Goal: Task Accomplishment & Management: Complete application form

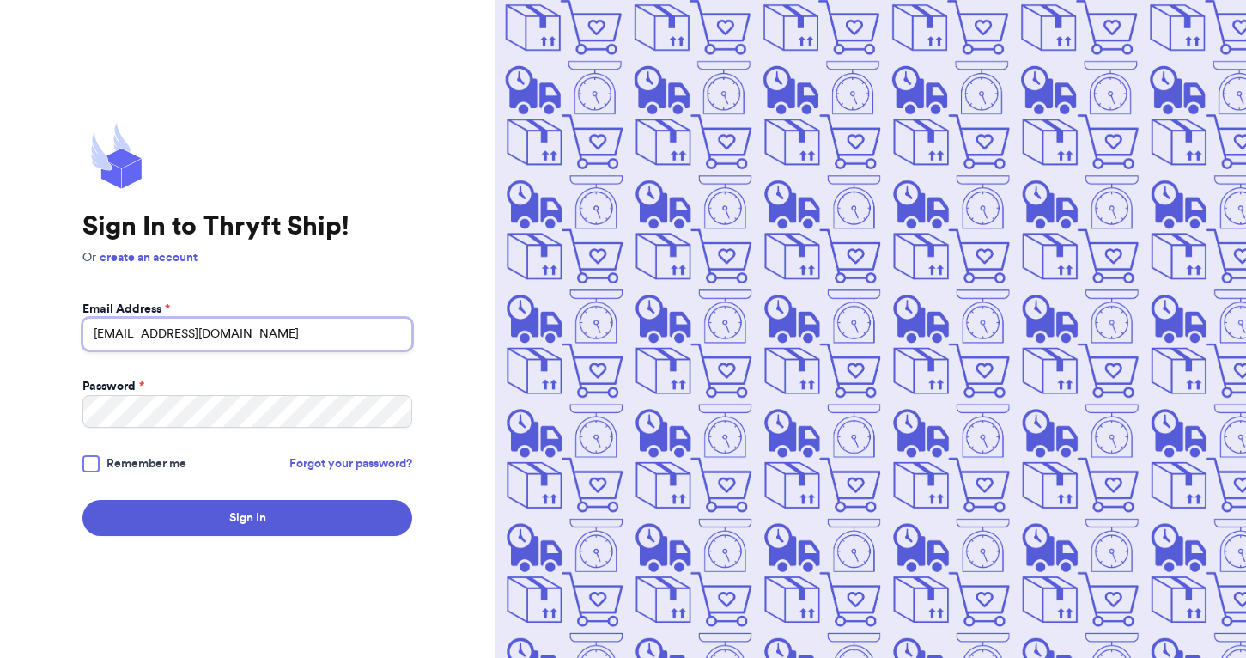
type input "[EMAIL_ADDRESS][DOMAIN_NAME]"
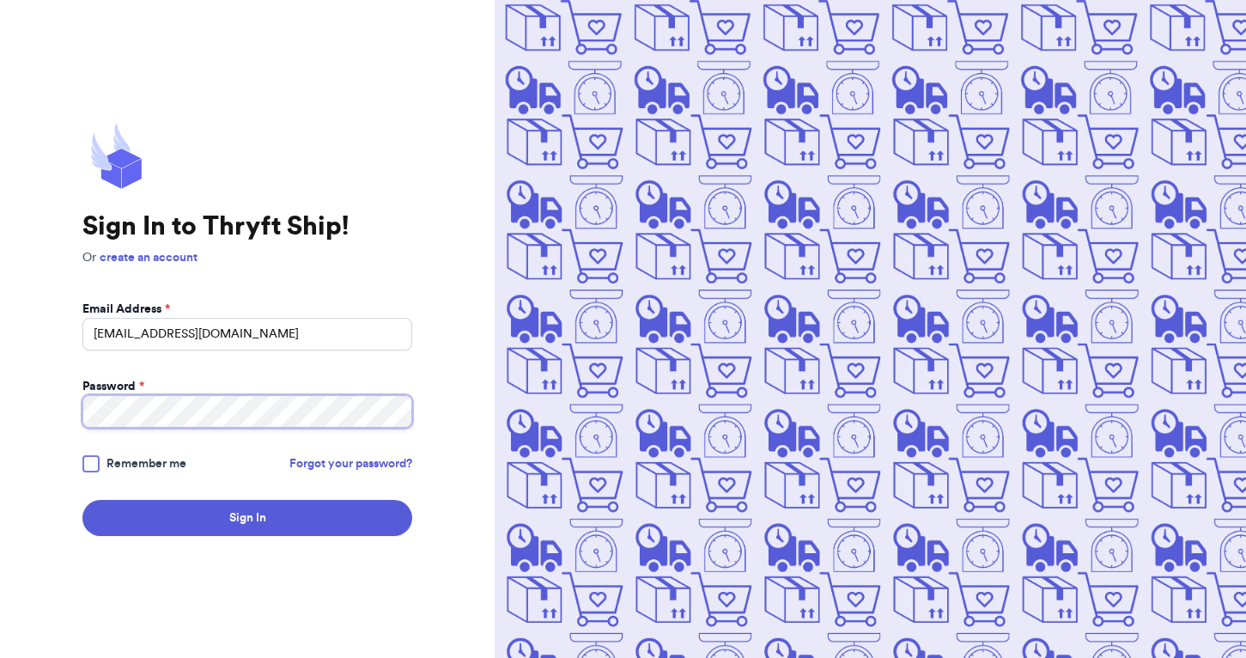
click at [247, 518] on button "Sign In" at bounding box center [247, 518] width 330 height 36
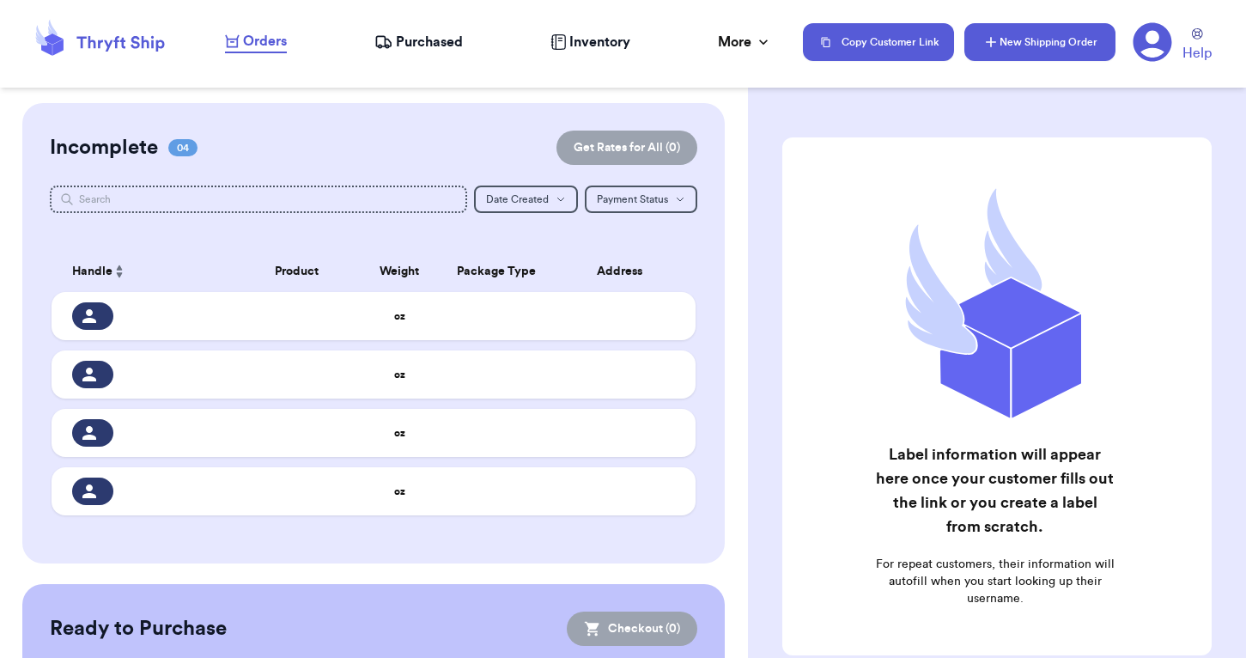
click at [1047, 58] on button "New Shipping Order" at bounding box center [1039, 42] width 151 height 38
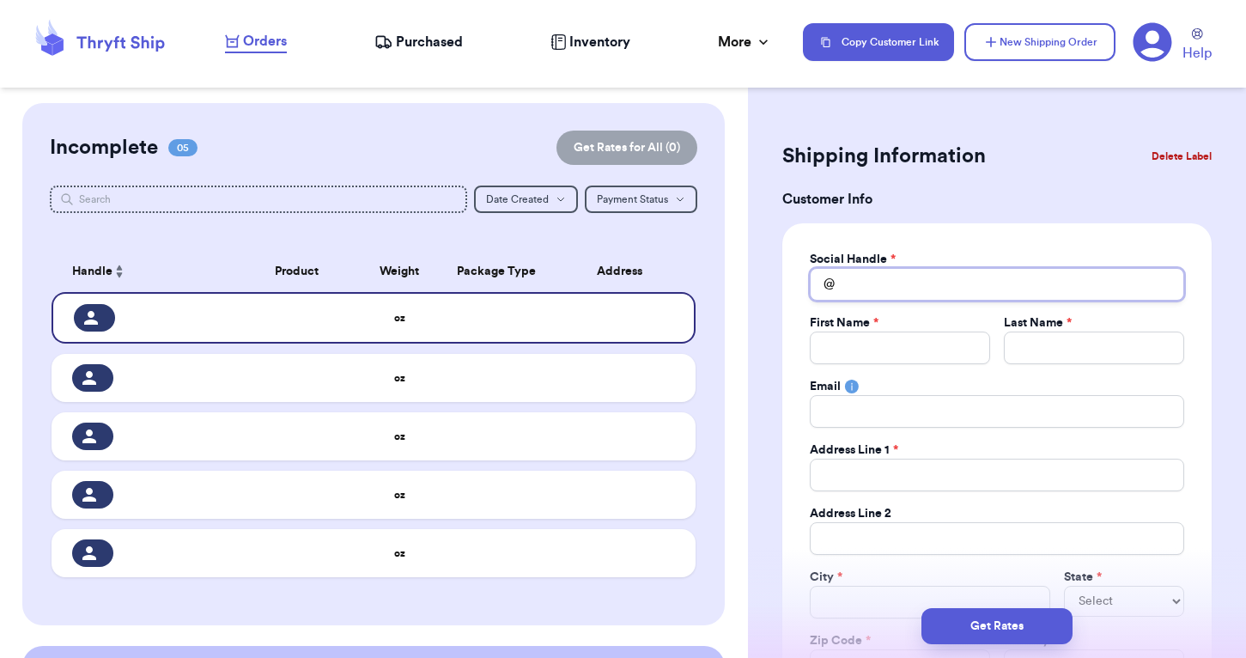
click at [930, 295] on input "Total Amount Paid" at bounding box center [997, 284] width 374 height 33
type input "k"
type input "ks"
type input "k"
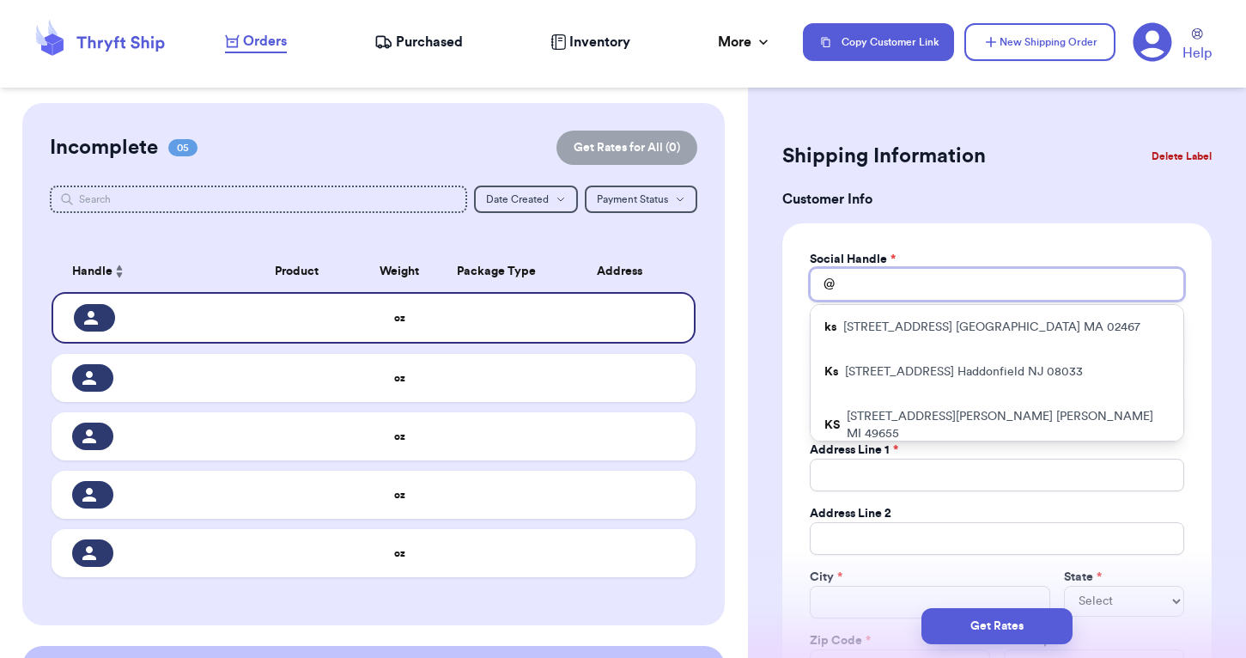
type input "l"
type input "ll"
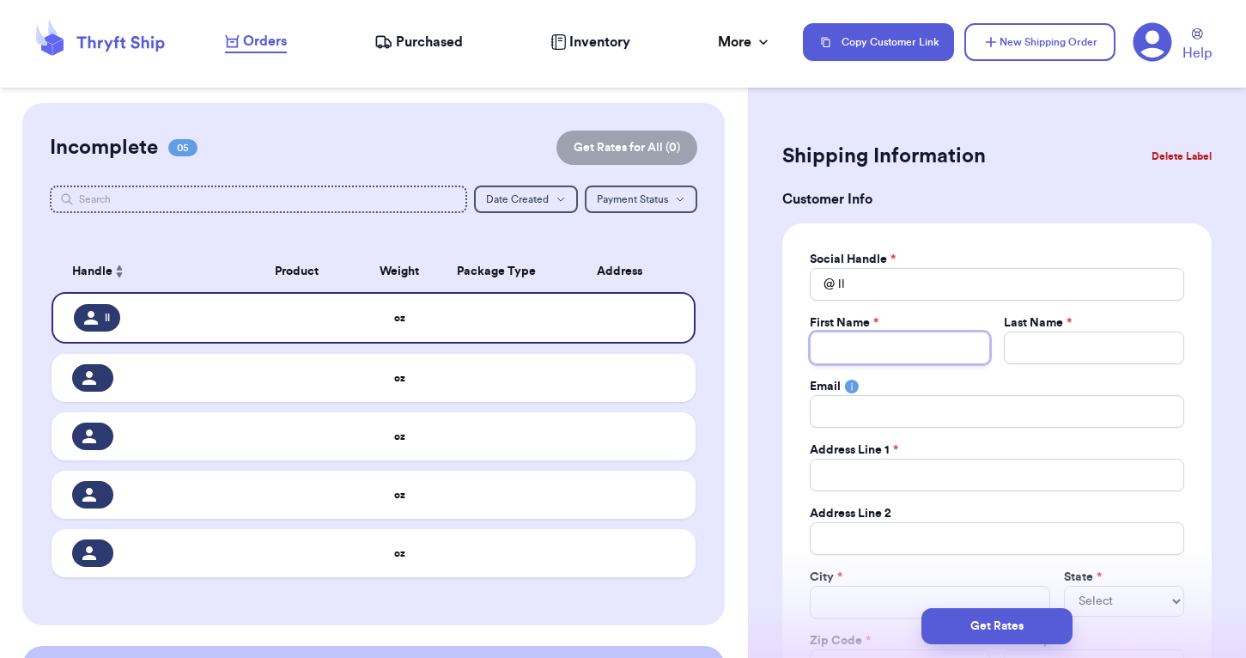
click at [832, 341] on input "Total Amount Paid" at bounding box center [900, 347] width 180 height 33
type input "B"
type input "V"
type input "Vi"
type input "Vic"
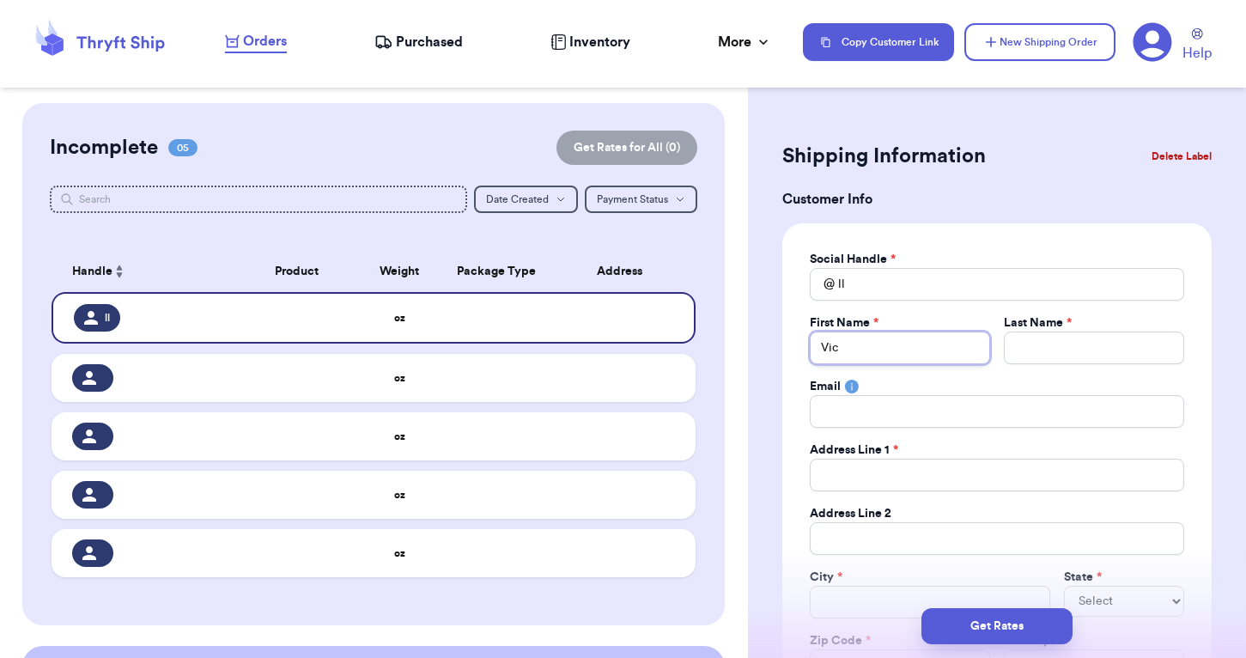
type input "[PERSON_NAME]"
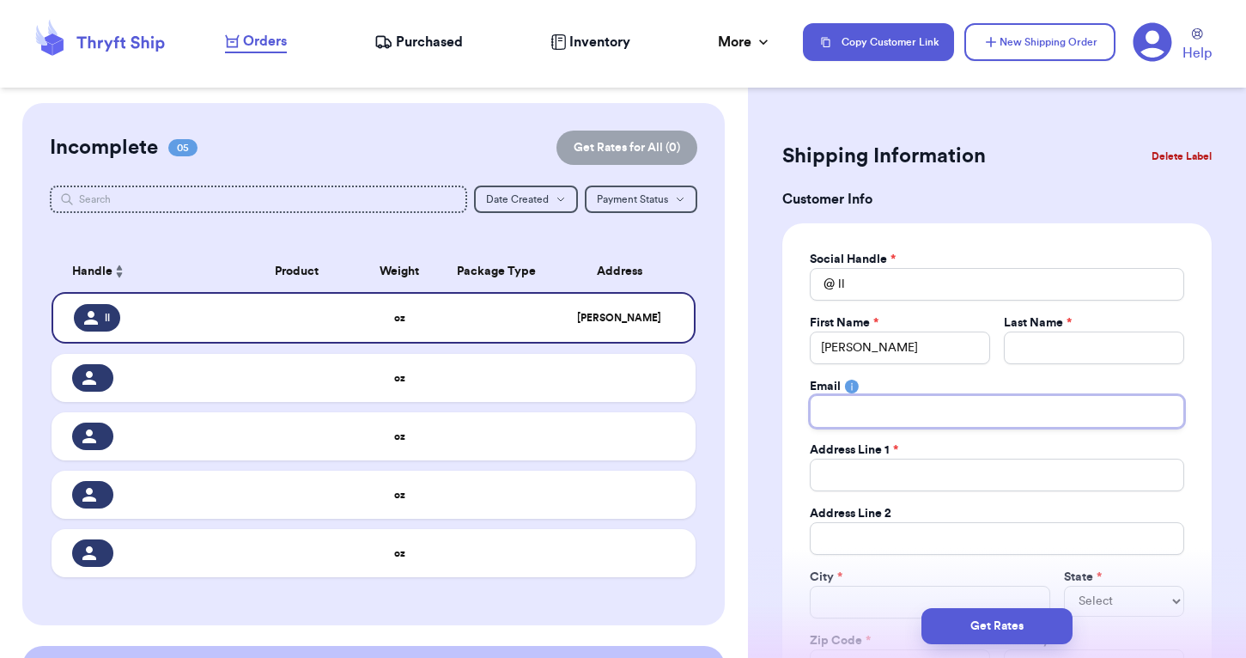
type input "v"
type input "vv"
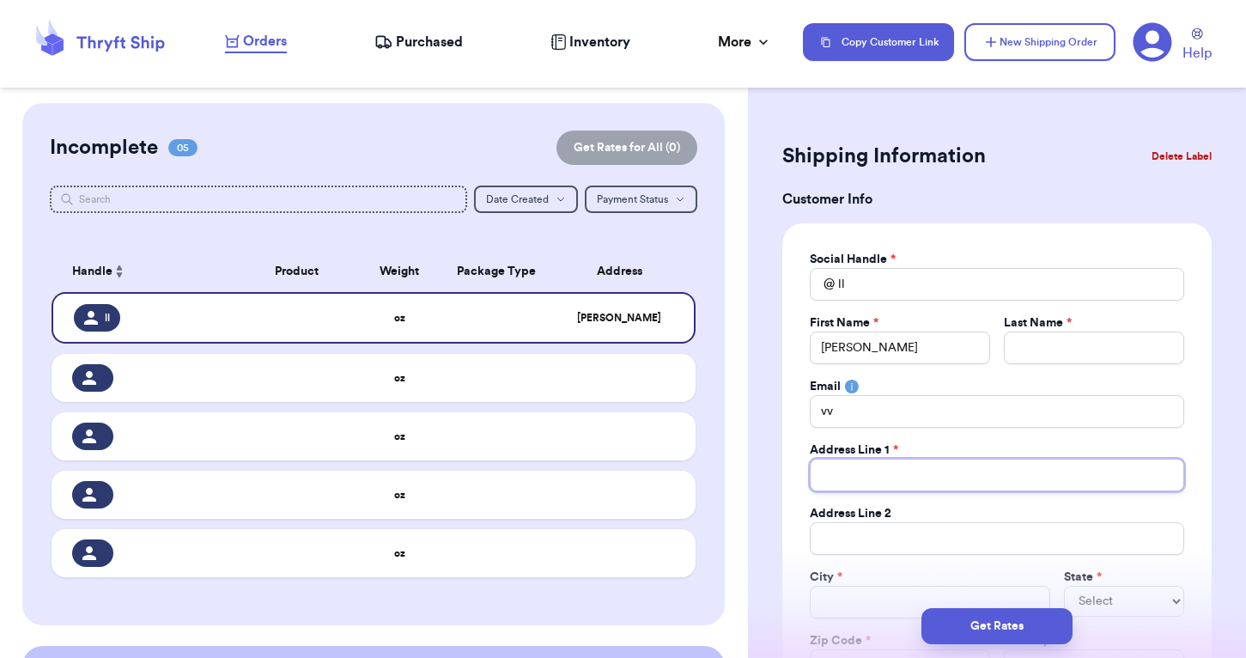
click at [854, 465] on input "Total Amount Paid" at bounding box center [997, 475] width 374 height 33
type input "3"
type input "39"
type input "395"
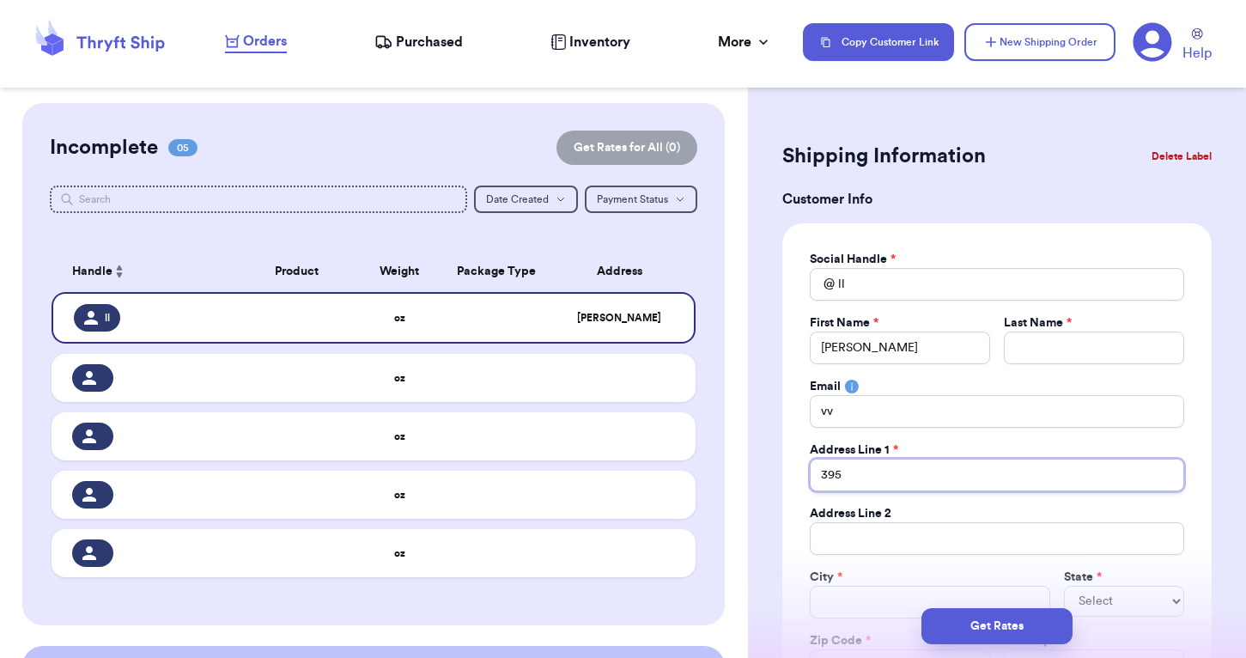
type input "395 6"
type input "395 6t"
type input "395 6th"
type input "395 6th A"
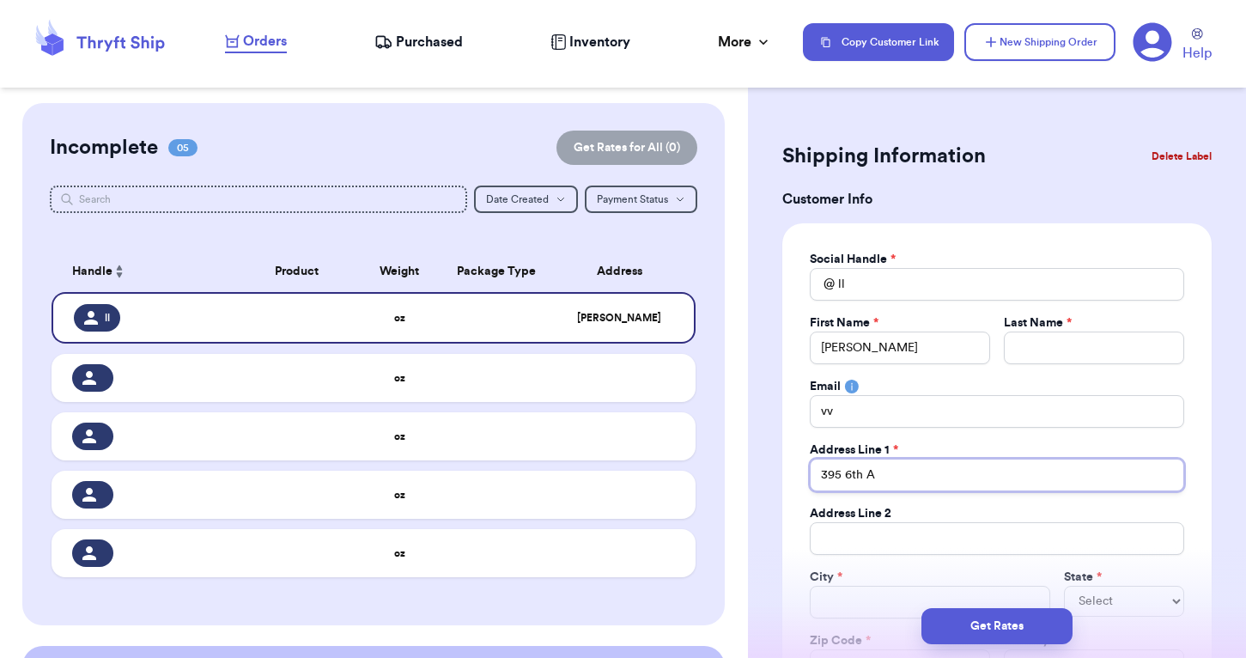
type input "[STREET_ADDRESS]"
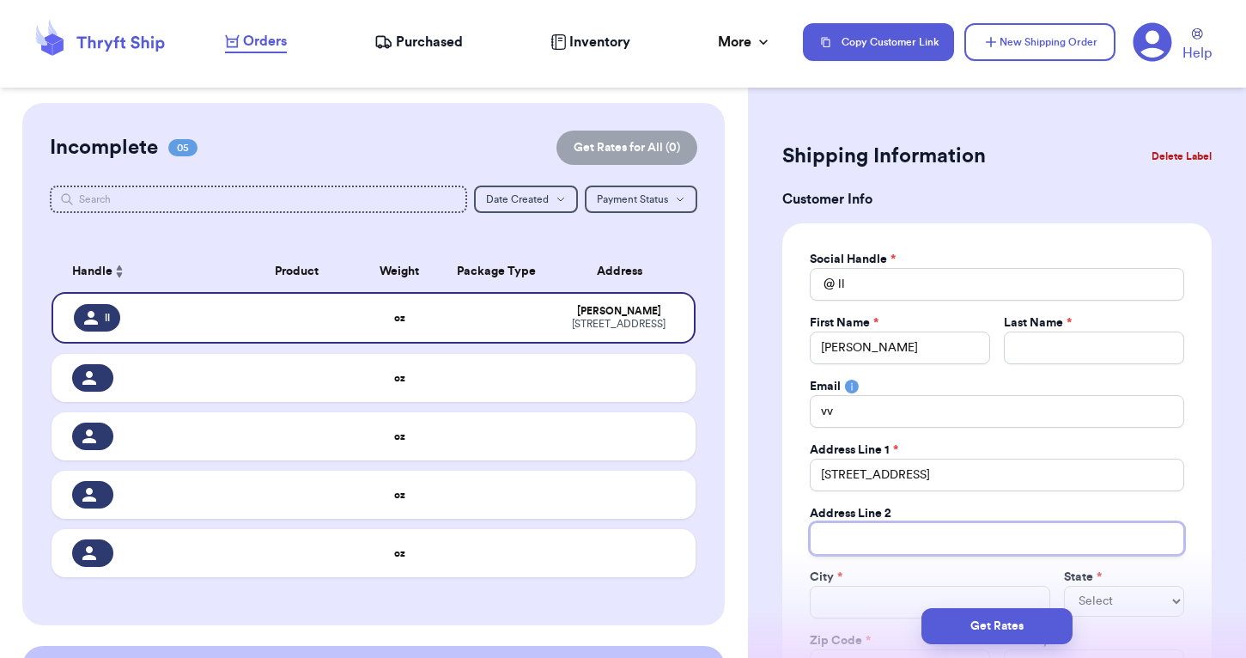
type input "H"
type input "Ho"
type input "Hol"
type input "[PERSON_NAME]"
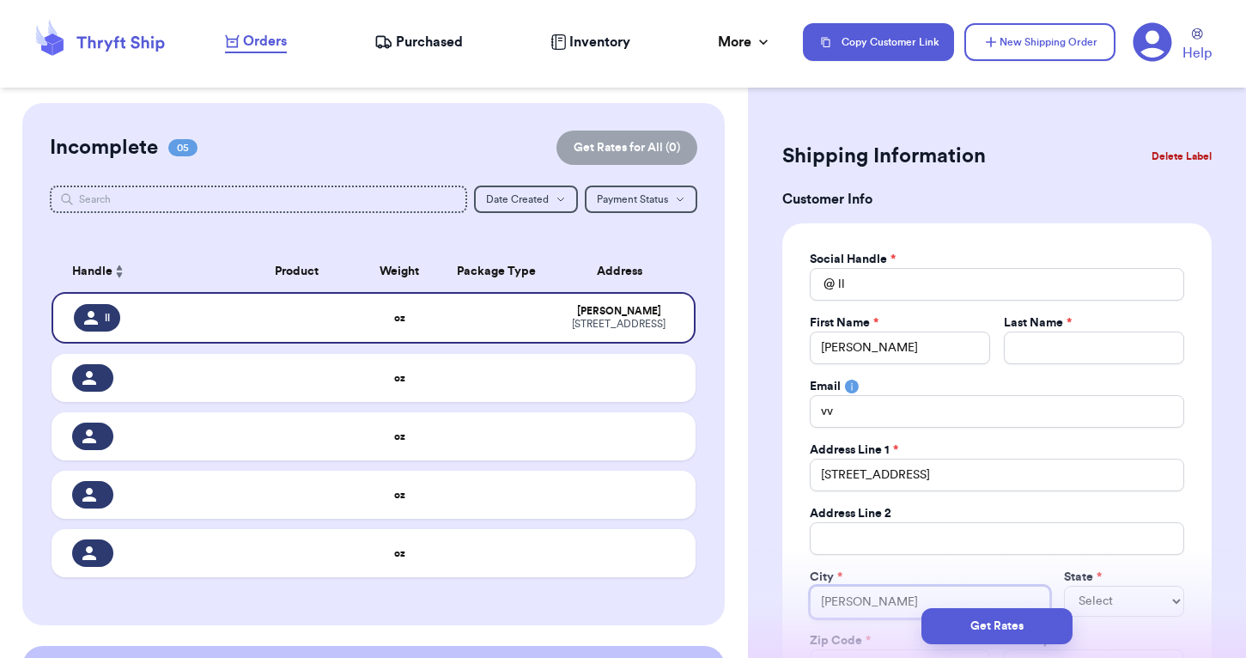
type input "Holla"
type input "[PERSON_NAME]"
type input "Holland"
select select "ME"
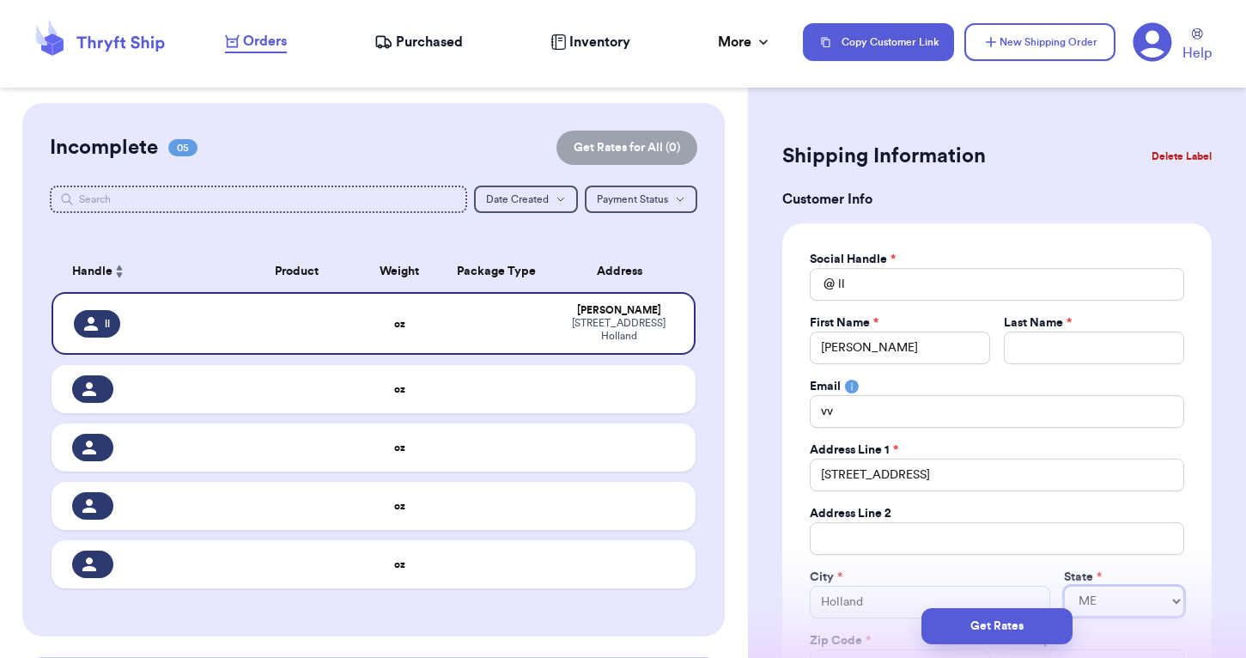
select select "MI"
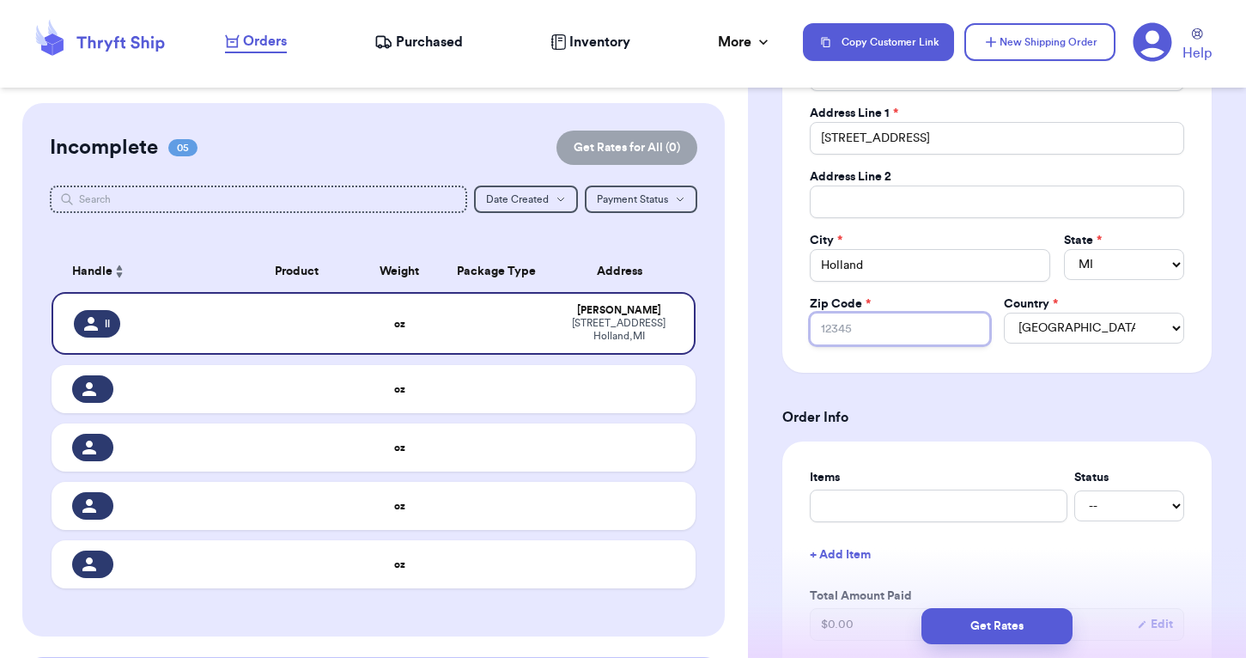
type input "4"
type input "49"
type input "494"
type input "4942"
type input "49426"
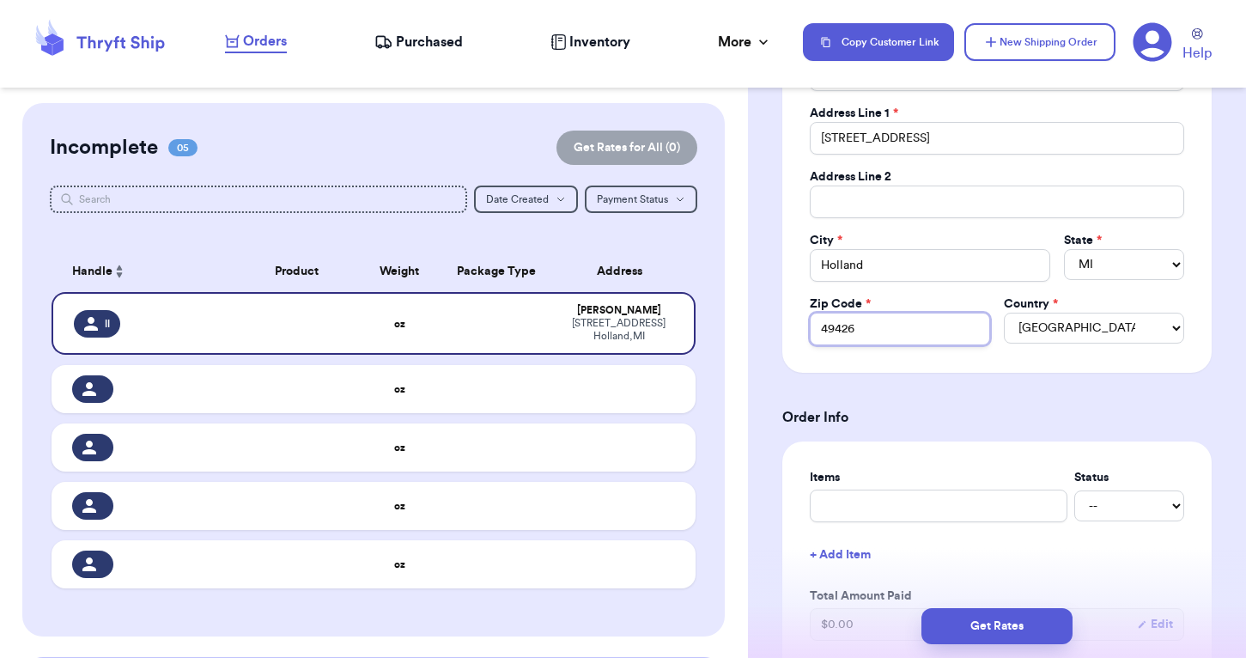
type input "49426"
type input "Z"
type input "Za"
type input "Zar"
type input "Zara"
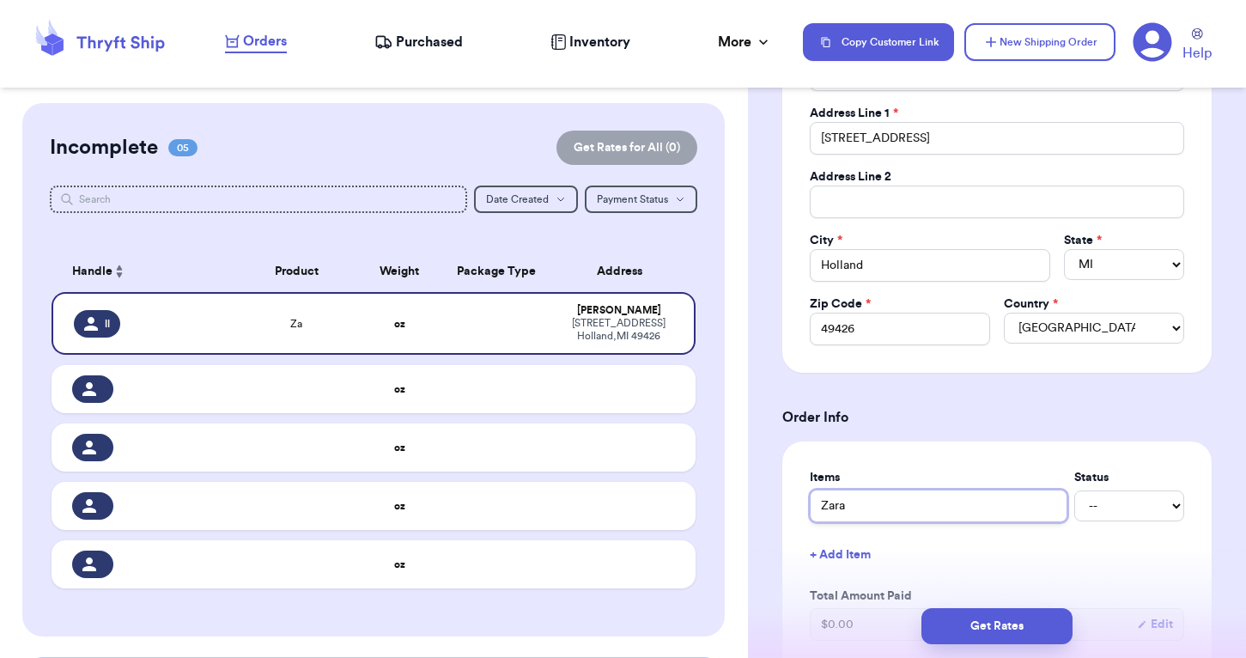
type input "Zara"
type input "[PERSON_NAME]"
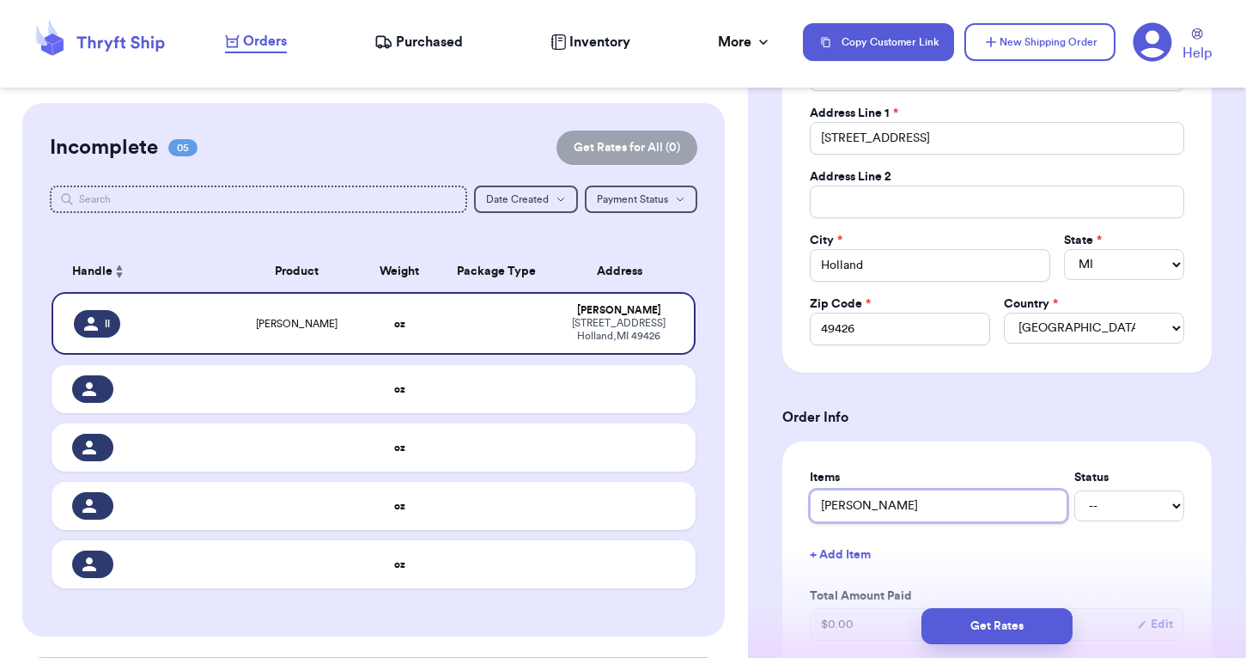
type input "[PERSON_NAME]"
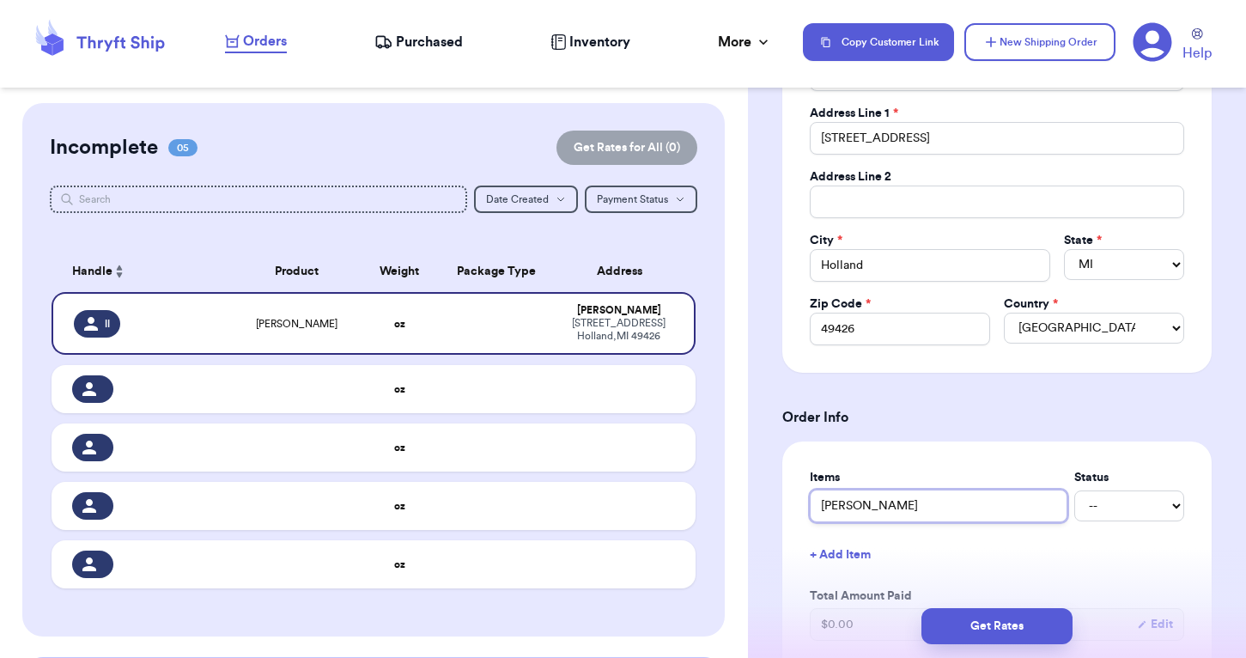
type input "[PERSON_NAME]"
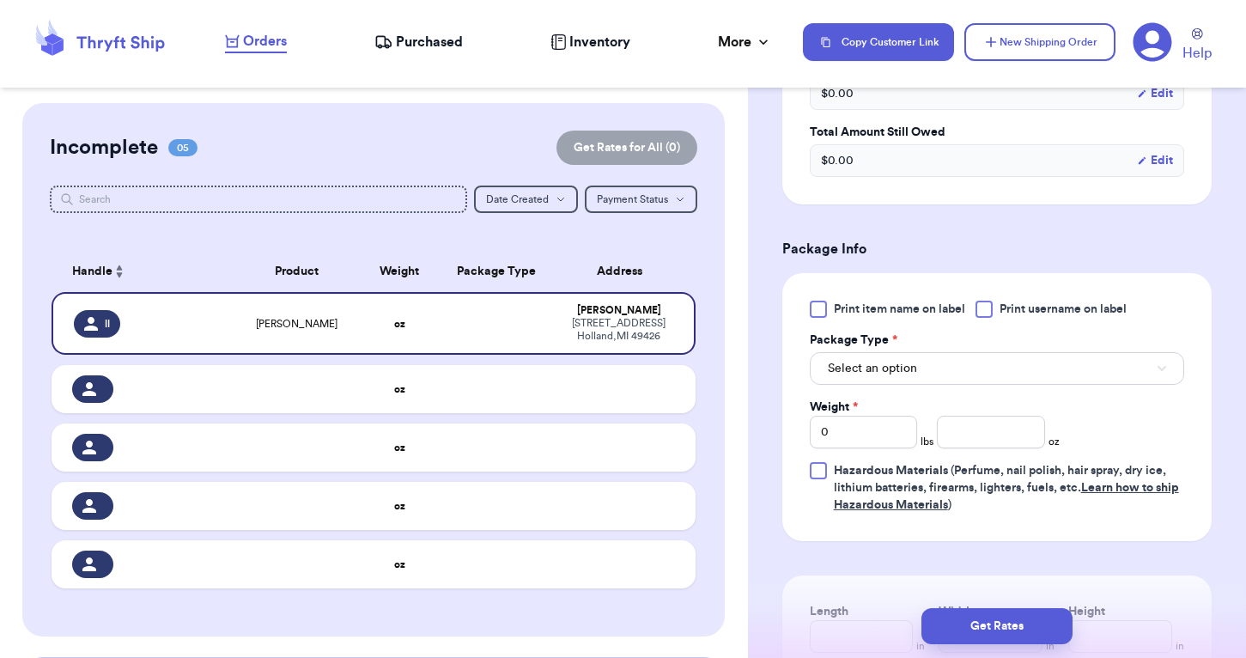
scroll to position [873, 0]
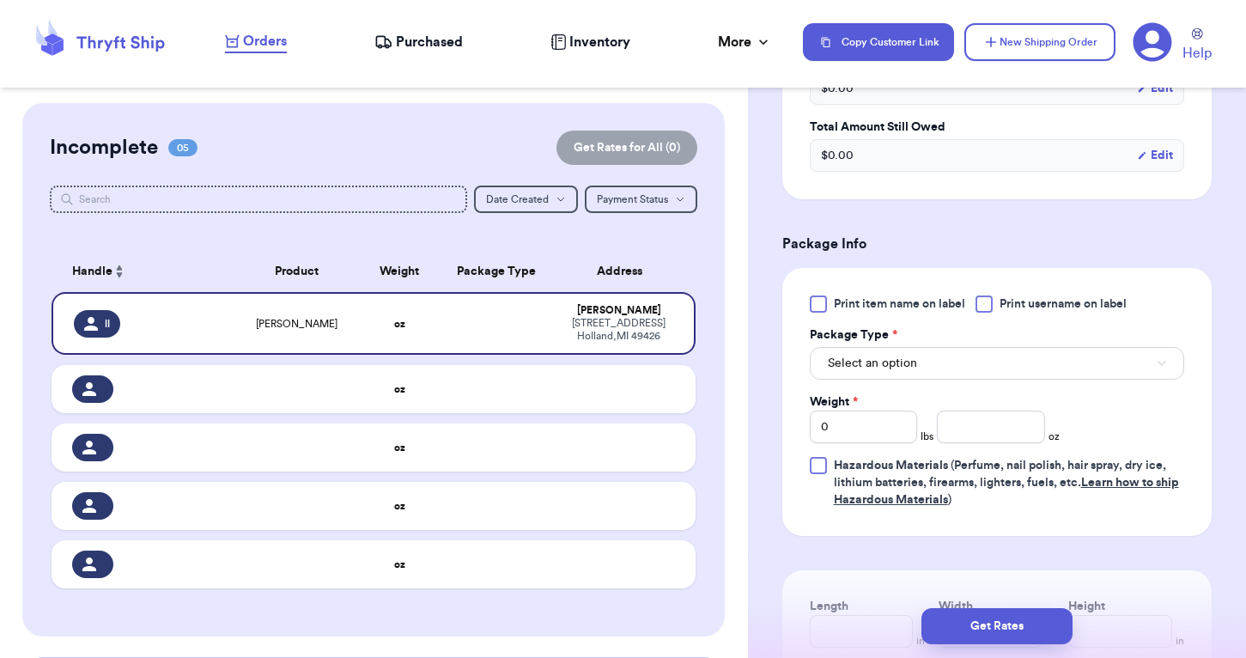
type input "[PERSON_NAME]"
click at [845, 362] on span "Select an option" at bounding box center [872, 363] width 89 height 17
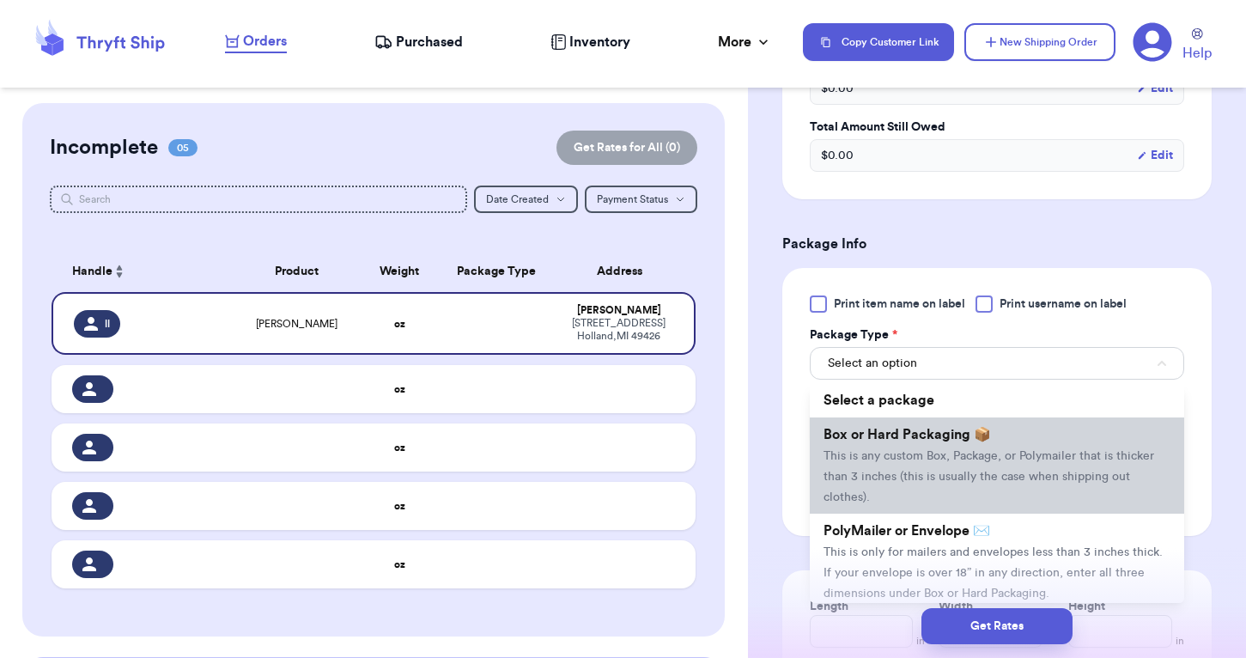
click at [861, 447] on li "Box or Hard Packaging 📦 This is any custom Box, Package, or Polymailer that is …" at bounding box center [997, 465] width 374 height 96
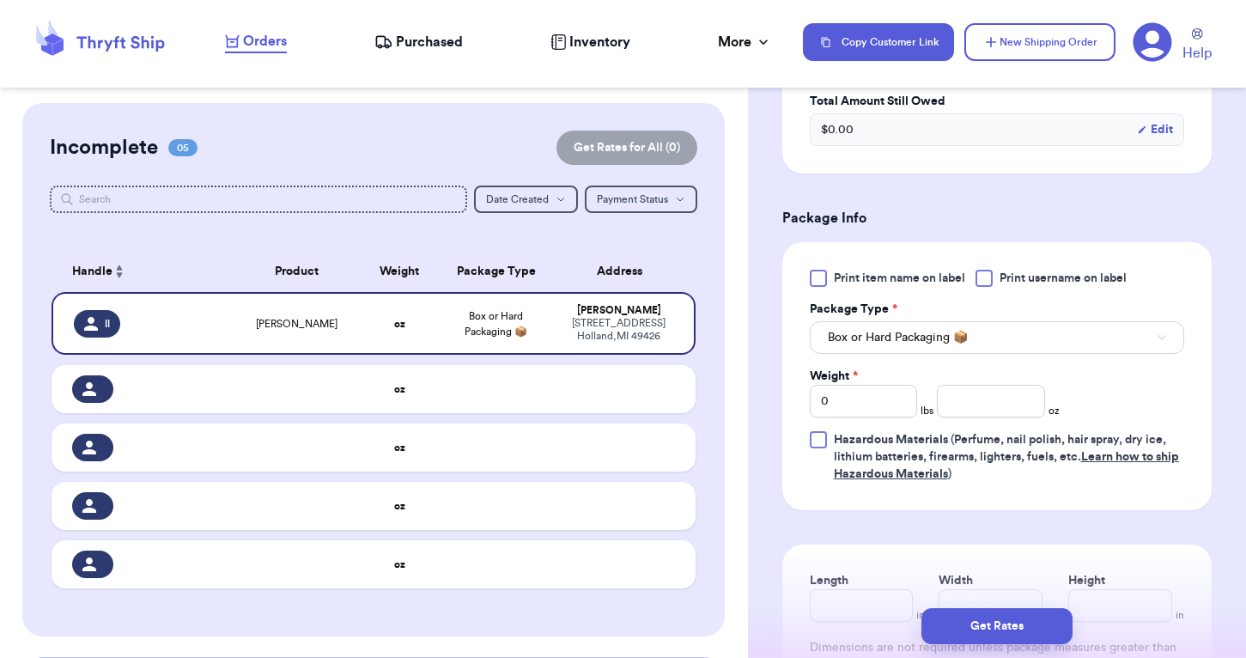
scroll to position [899, 0]
click at [971, 393] on input "number" at bounding box center [990, 400] width 107 height 33
click at [937, 335] on span "Box or Hard Packaging 📦" at bounding box center [898, 336] width 140 height 17
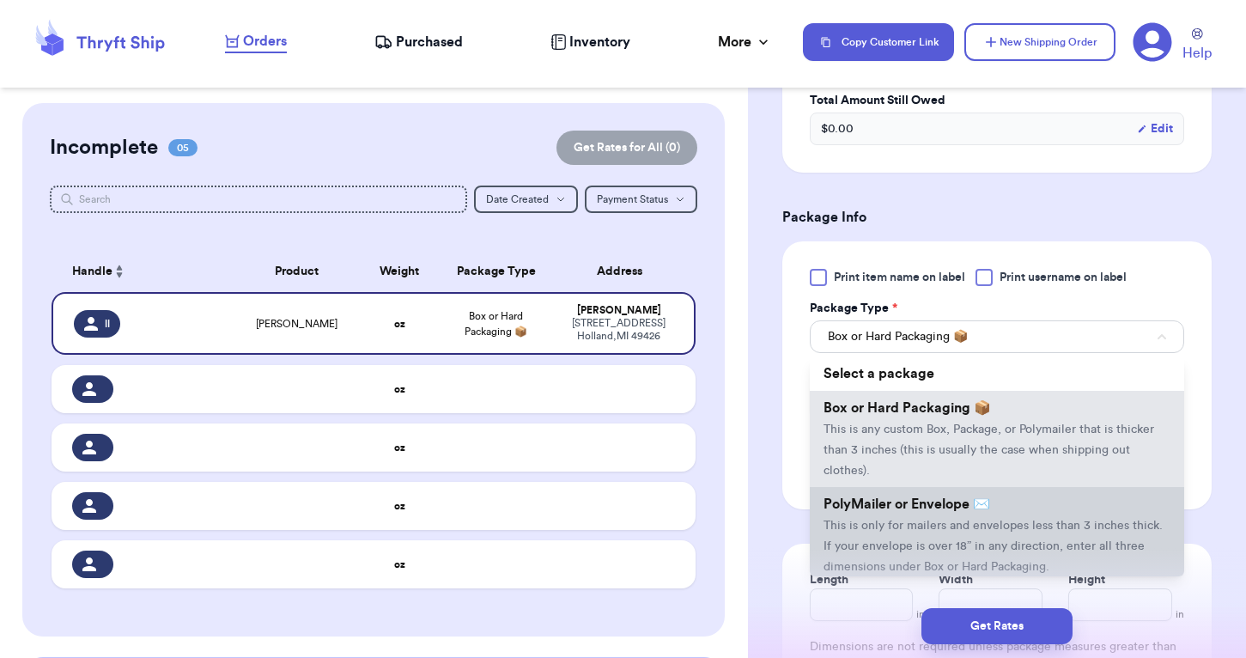
click at [874, 508] on span "PolyMailer or Envelope ✉️" at bounding box center [907, 504] width 167 height 14
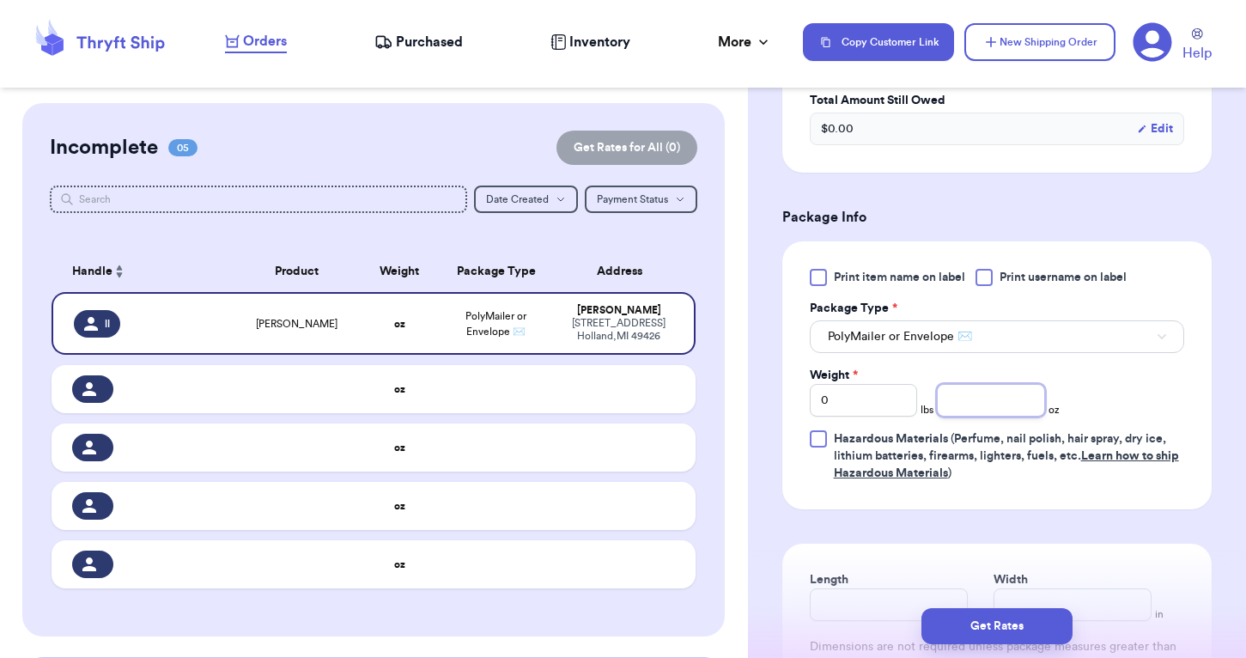
click at [948, 407] on input "number" at bounding box center [990, 400] width 107 height 33
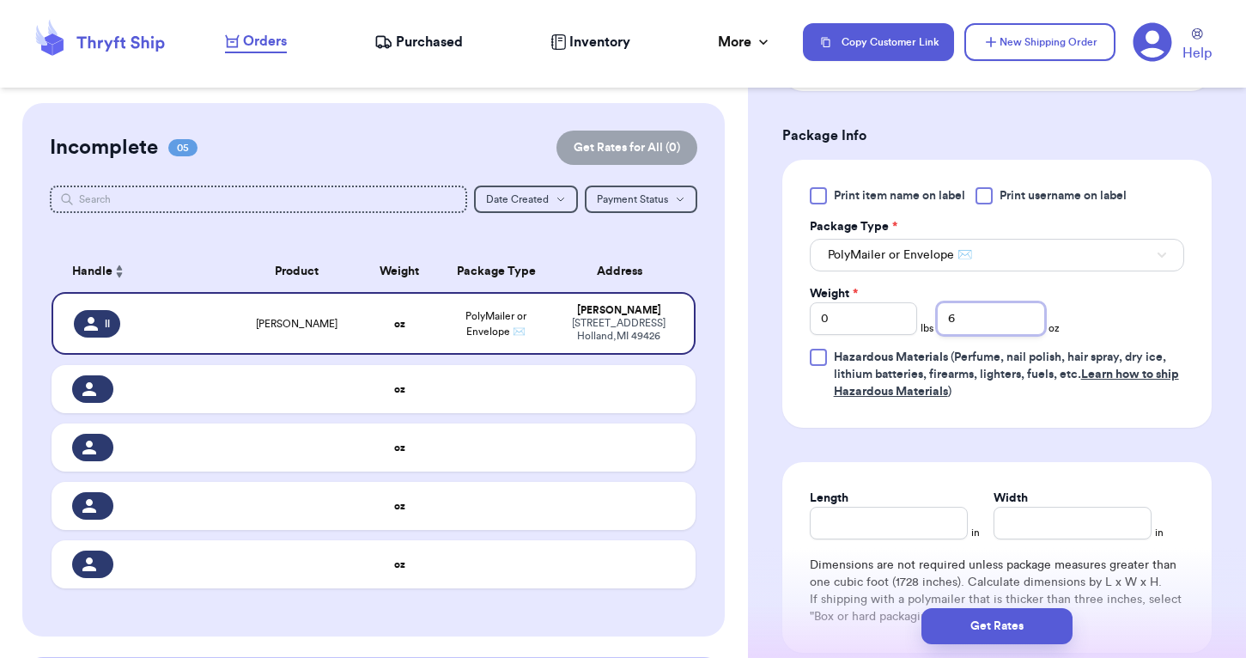
scroll to position [1067, 0]
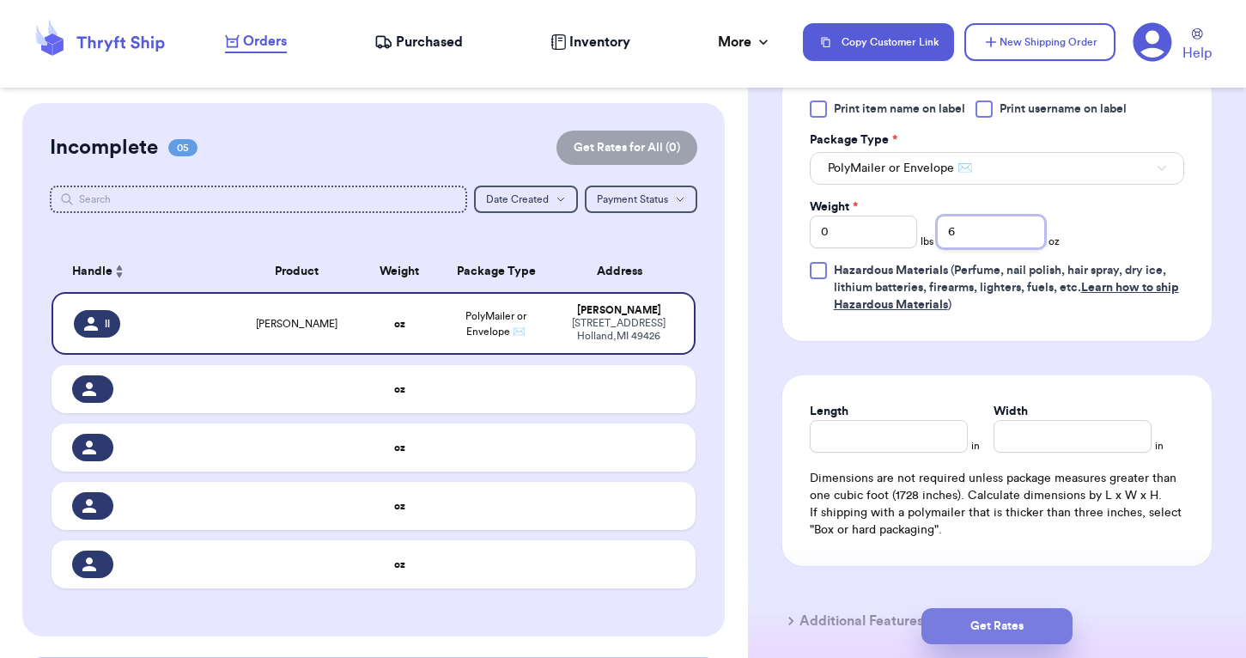
type input "6"
click at [965, 623] on button "Get Rates" at bounding box center [996, 626] width 151 height 36
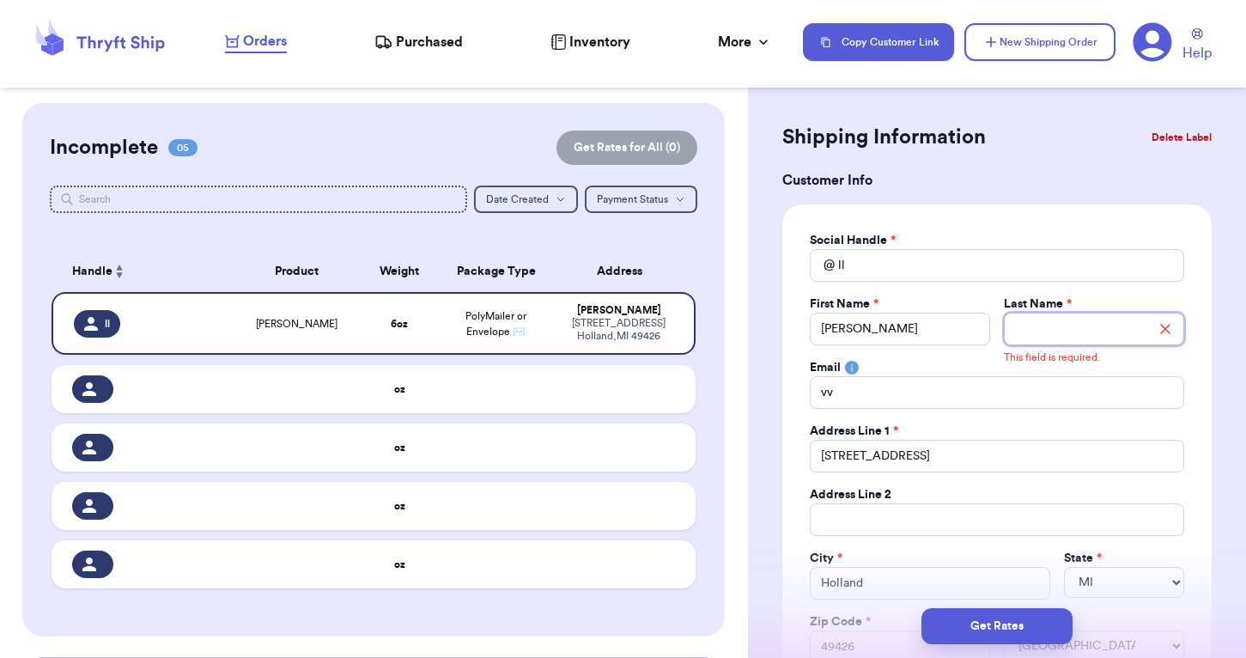
click at [1047, 321] on input "Total Amount Paid" at bounding box center [1094, 329] width 180 height 33
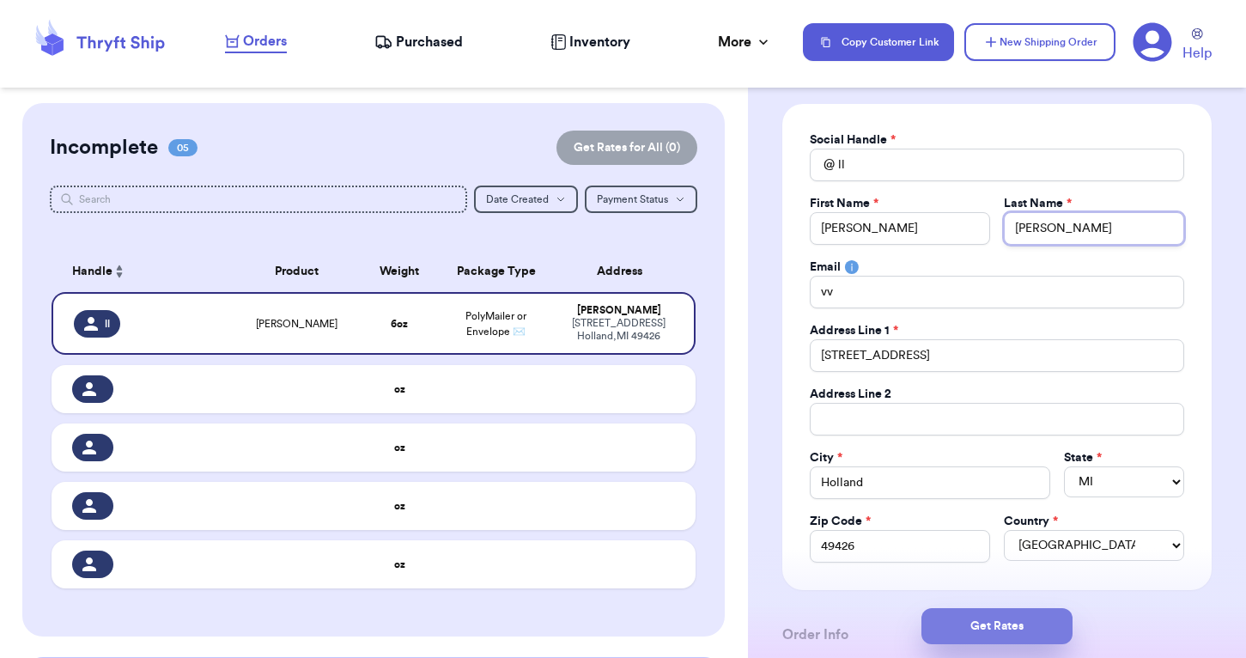
scroll to position [122, 0]
type input "[PERSON_NAME]"
click at [1000, 616] on button "Get Rates" at bounding box center [996, 626] width 151 height 36
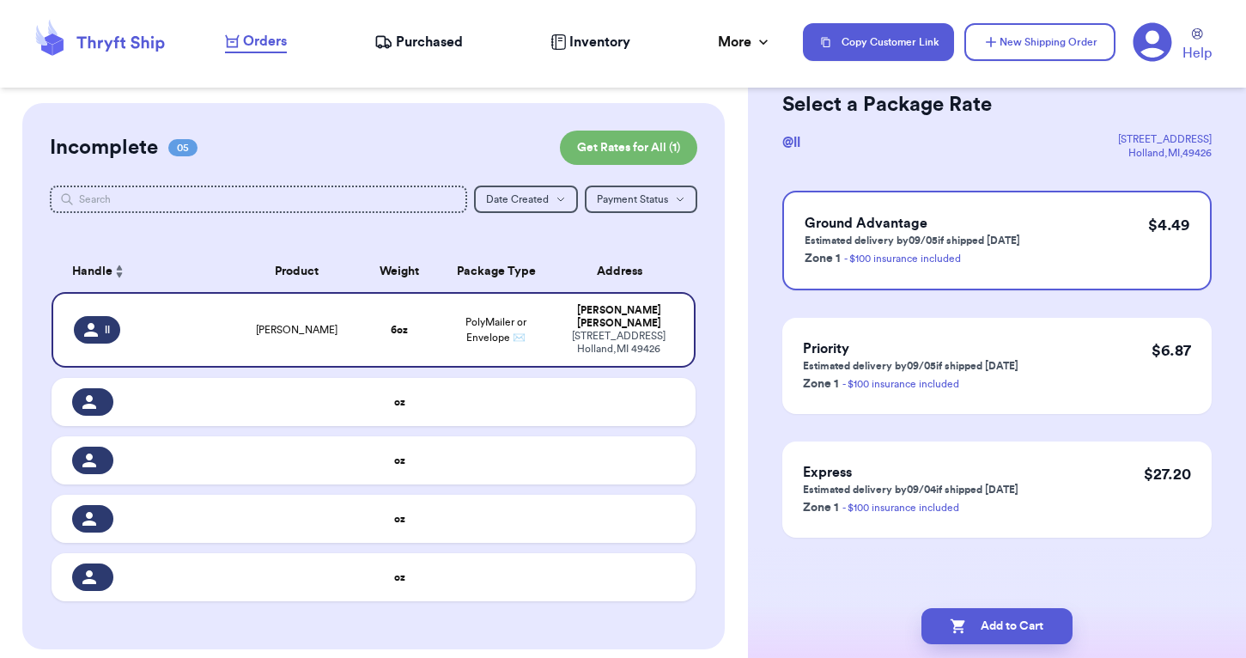
scroll to position [0, 0]
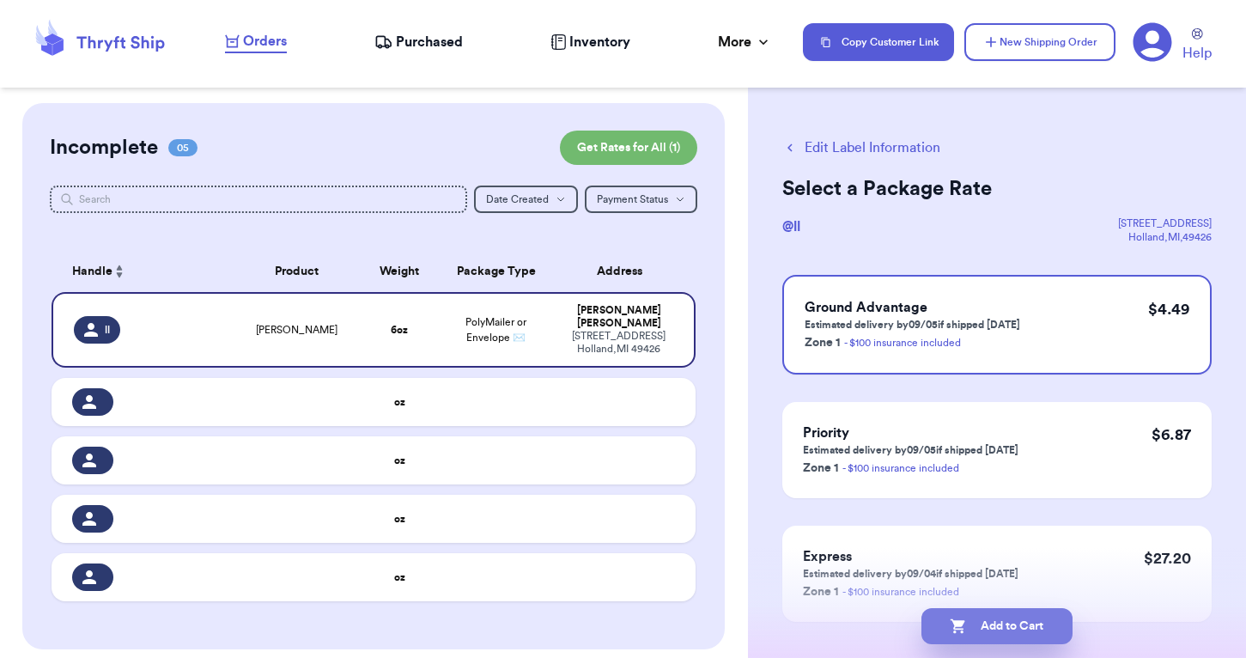
click at [1000, 623] on button "Add to Cart" at bounding box center [996, 626] width 151 height 36
checkbox input "true"
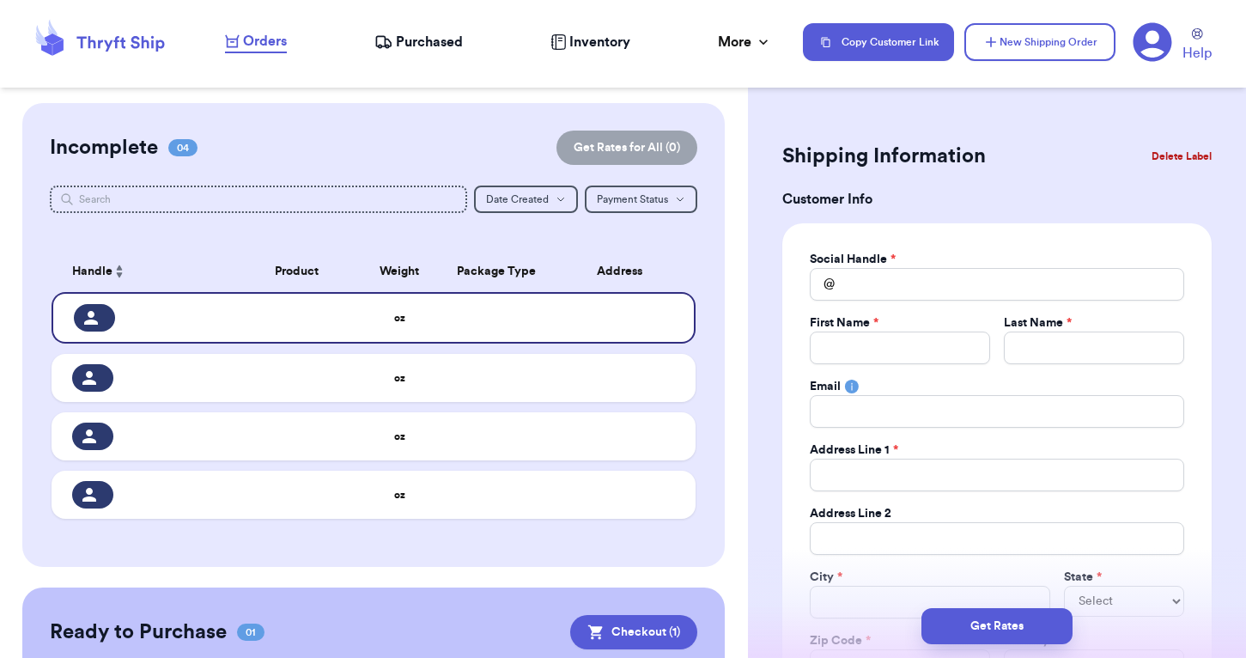
click at [75, 48] on icon at bounding box center [99, 42] width 137 height 46
click at [95, 44] on icon at bounding box center [121, 43] width 88 height 15
click at [421, 44] on span "Purchased" at bounding box center [429, 42] width 67 height 21
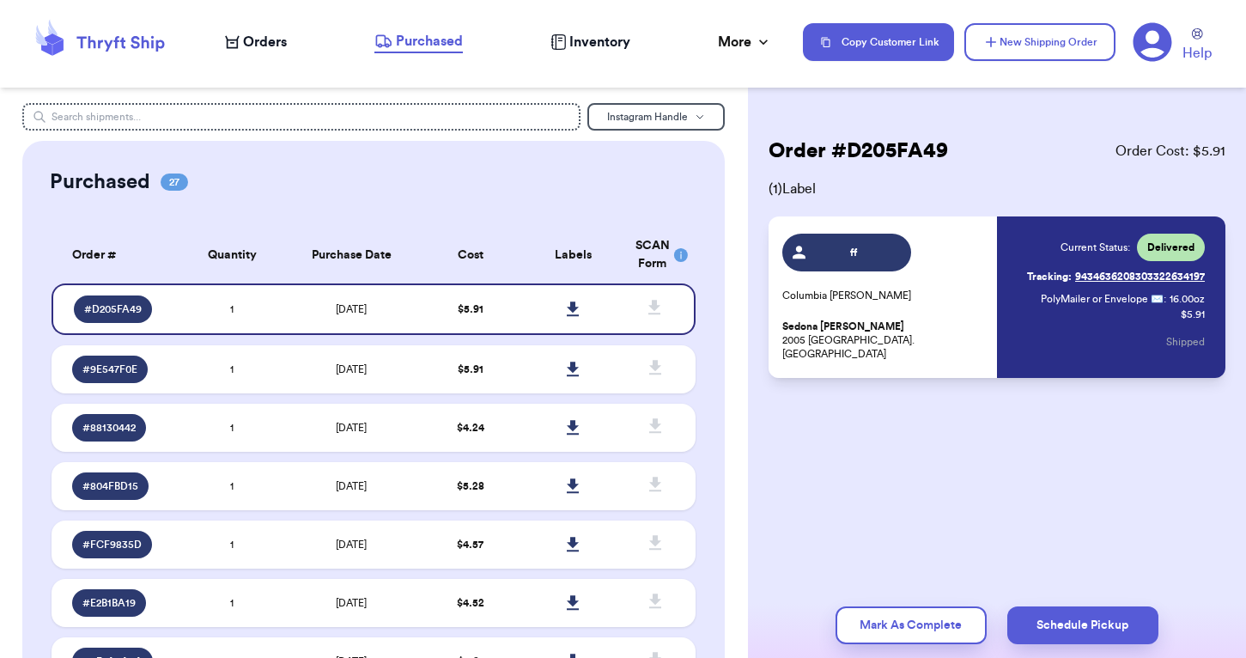
click at [235, 50] on div "Orders" at bounding box center [256, 42] width 62 height 21
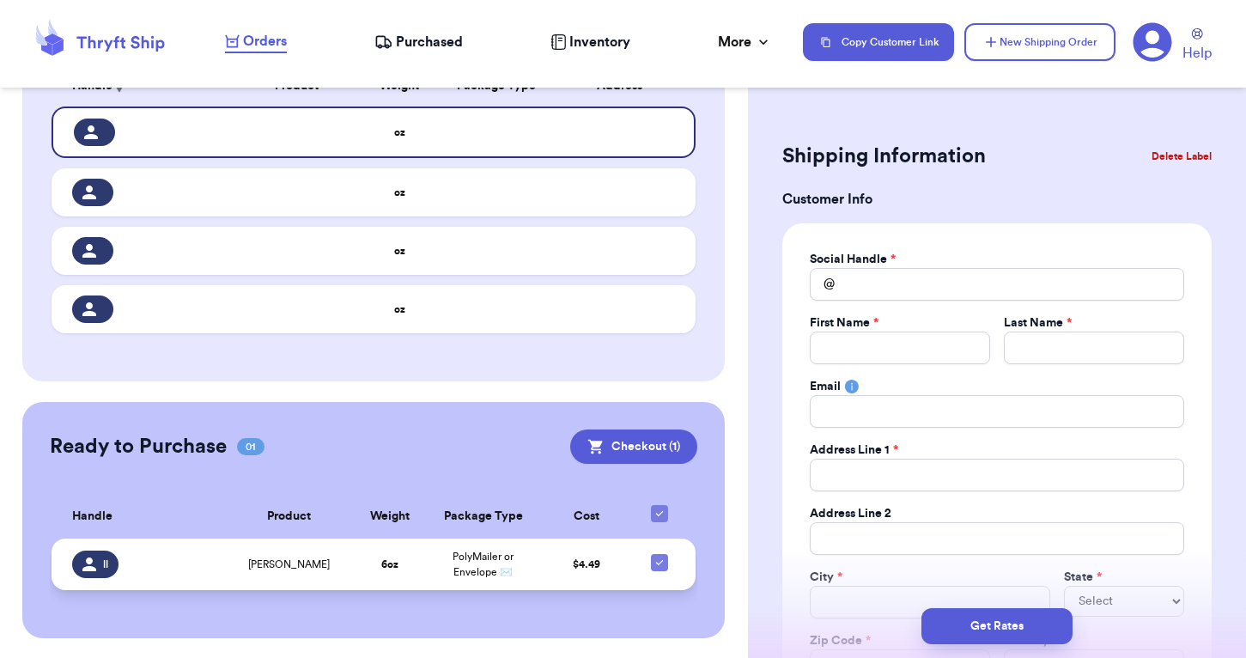
click at [327, 571] on div "[PERSON_NAME]" at bounding box center [289, 564] width 105 height 14
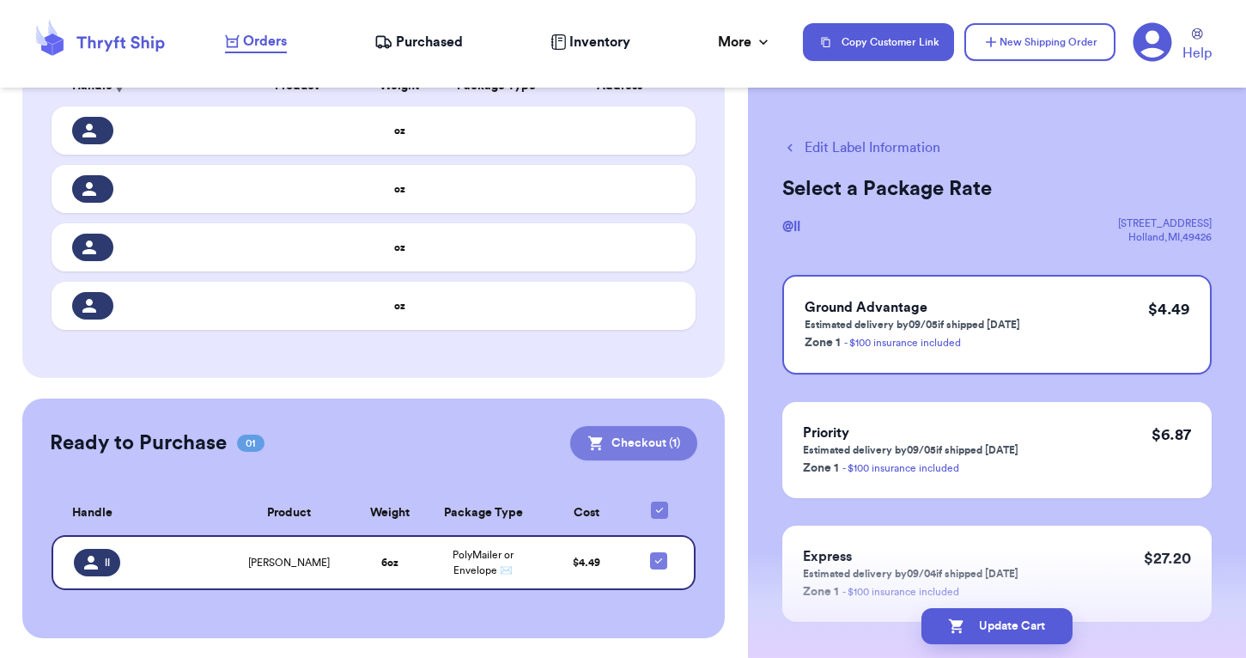
click at [596, 442] on icon at bounding box center [595, 443] width 15 height 15
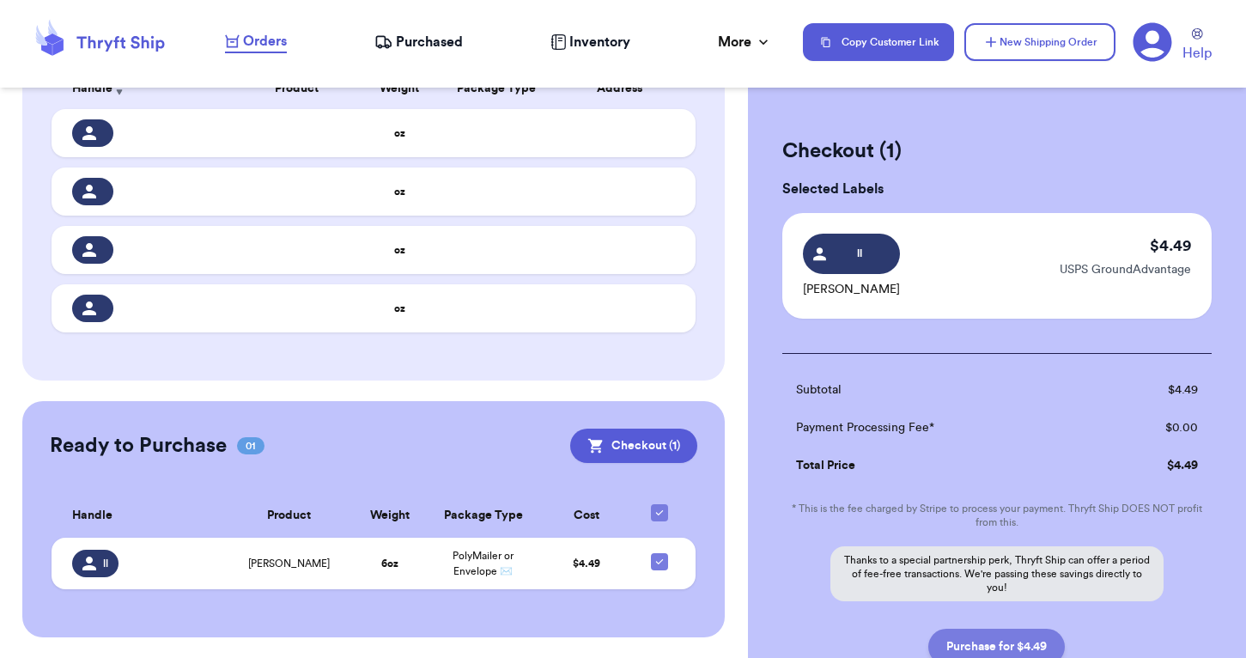
click at [1019, 645] on button "Purchase for $4.49" at bounding box center [996, 647] width 137 height 36
checkbox input "false"
checkbox input "true"
